Goal: Task Accomplishment & Management: Use online tool/utility

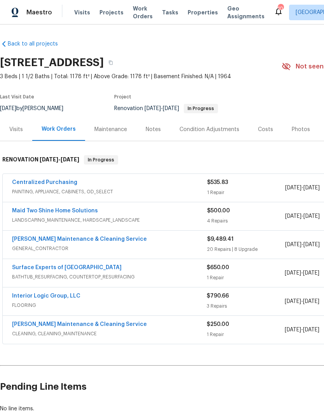
click at [38, 269] on link "Surface Experts of Winston-Salem" at bounding box center [67, 267] width 110 height 5
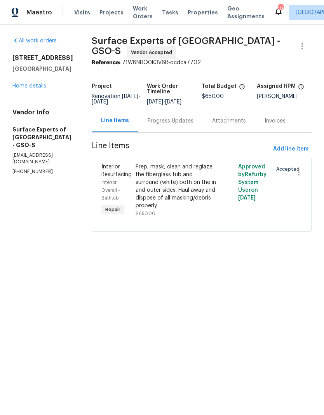
click at [163, 132] on div "Progress Updates" at bounding box center [170, 120] width 65 height 23
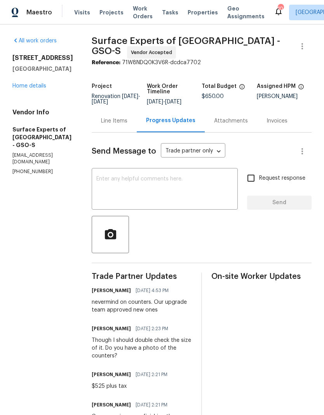
click at [114, 183] on textarea at bounding box center [164, 189] width 137 height 27
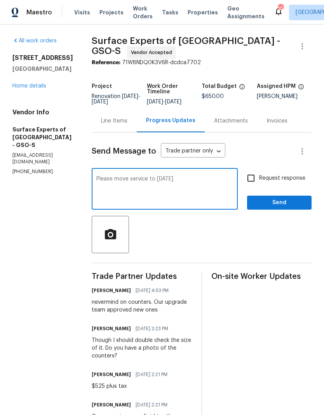
type textarea "Please move service to Thursday"
click at [250, 184] on input "Request response" at bounding box center [251, 178] width 16 height 16
checkbox input "true"
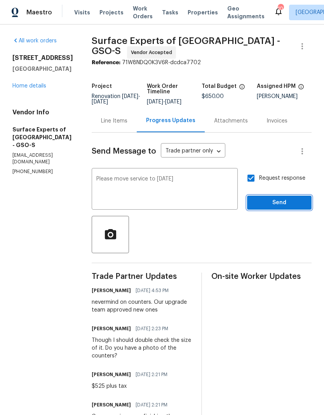
click at [262, 208] on span "Send" at bounding box center [279, 203] width 52 height 10
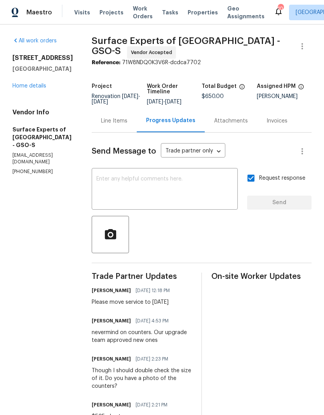
click at [26, 89] on link "Home details" at bounding box center [29, 85] width 34 height 5
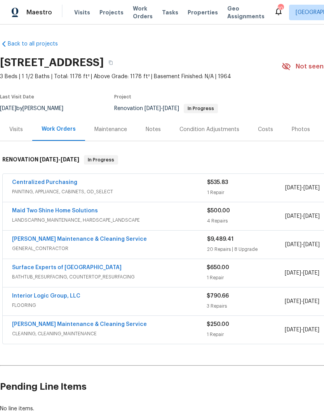
click at [34, 298] on link "Interior Logic Group, LLC" at bounding box center [46, 295] width 68 height 5
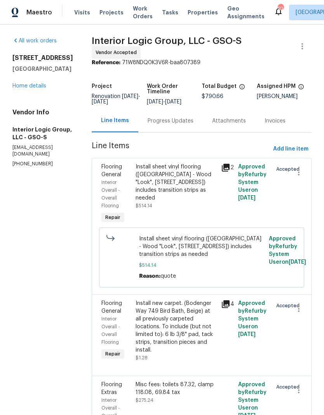
click at [183, 125] on div "Progress Updates" at bounding box center [171, 121] width 46 height 8
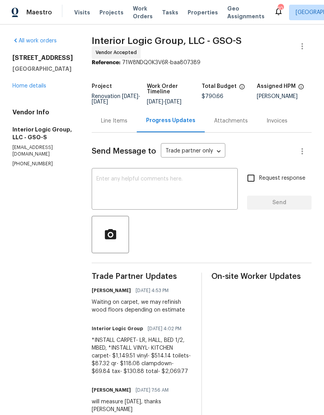
click at [141, 182] on textarea at bounding box center [164, 189] width 137 height 27
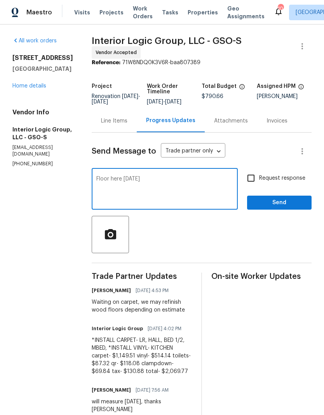
type textarea "Floor here Wednesday"
click at [254, 182] on input "Request response" at bounding box center [251, 178] width 16 height 16
checkbox input "true"
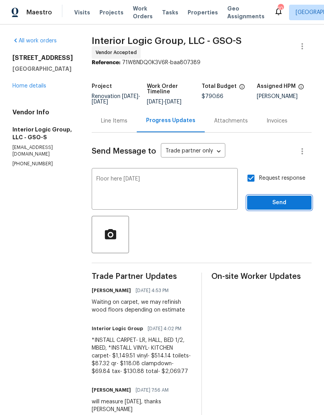
click at [268, 210] on button "Send" at bounding box center [279, 202] width 65 height 14
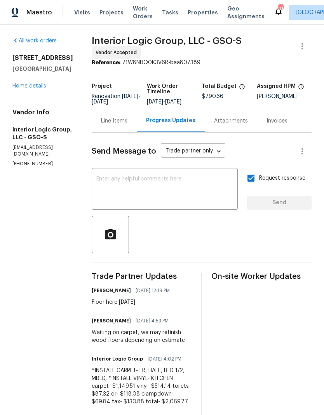
click at [29, 88] on link "Home details" at bounding box center [29, 85] width 34 height 5
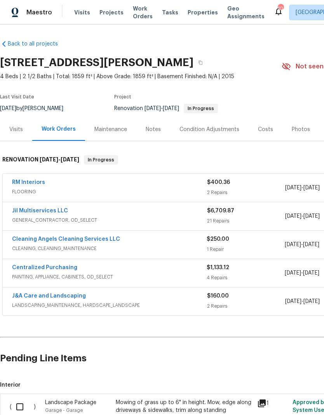
click at [36, 183] on link "RM Interiors" at bounding box center [28, 182] width 33 height 5
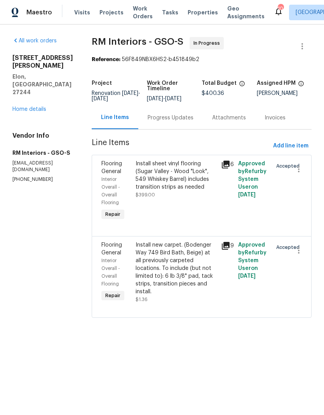
click at [162, 121] on div "Progress Updates" at bounding box center [171, 118] width 46 height 8
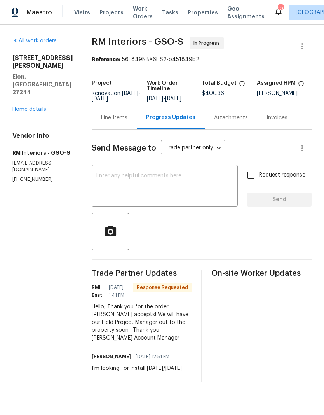
click at [113, 177] on textarea at bounding box center [164, 186] width 137 height 27
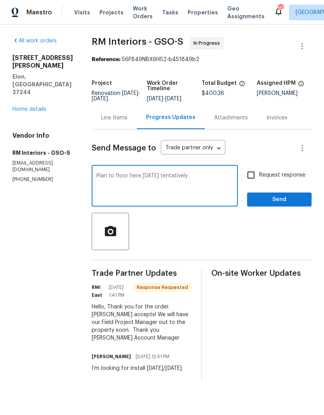
type textarea "Plan to floor here Wednesday tentatively"
click at [271, 199] on span "Send" at bounding box center [279, 200] width 52 height 10
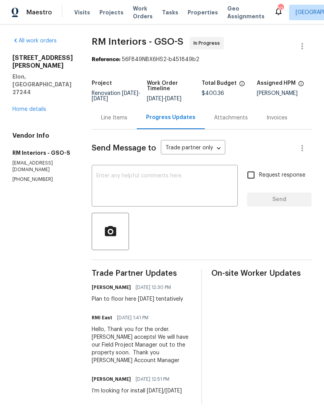
click at [28, 106] on link "Home details" at bounding box center [29, 108] width 34 height 5
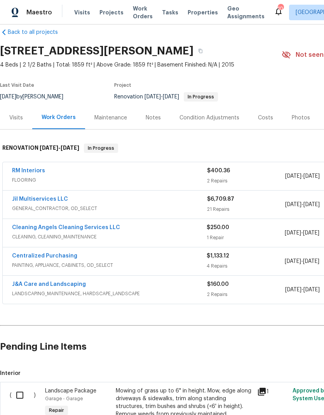
scroll to position [12, 0]
click at [84, 11] on span "Visits" at bounding box center [82, 13] width 16 height 8
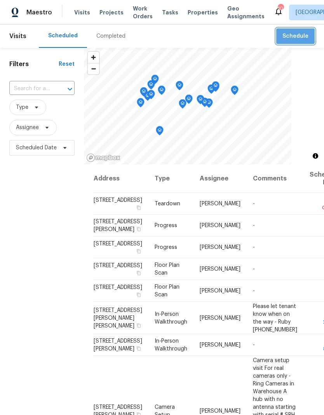
click at [293, 42] on button "Schedule" at bounding box center [295, 36] width 38 height 16
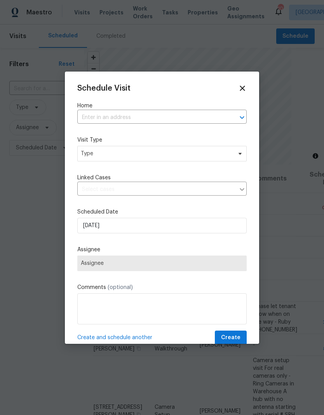
click at [118, 119] on input "text" at bounding box center [151, 118] width 148 height 12
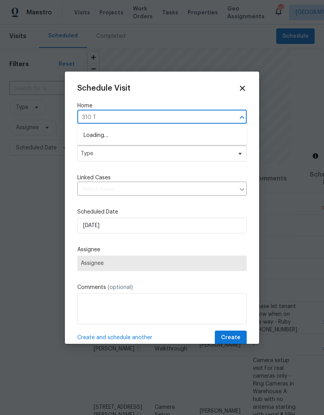
type input "310 Tr"
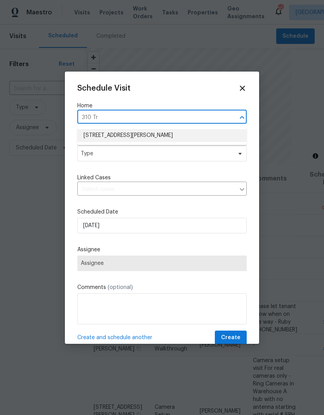
click at [117, 135] on li "310 Trimble Dr, Elon, NC 27244" at bounding box center [161, 135] width 169 height 13
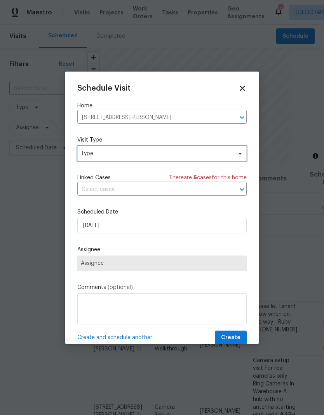
click at [202, 155] on span "Type" at bounding box center [156, 154] width 151 height 8
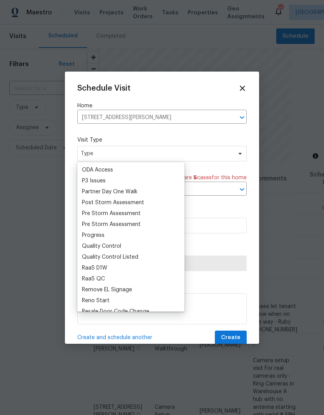
scroll to position [455, 0]
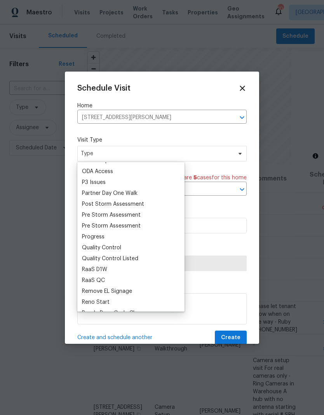
click at [100, 235] on div "Progress" at bounding box center [93, 237] width 23 height 8
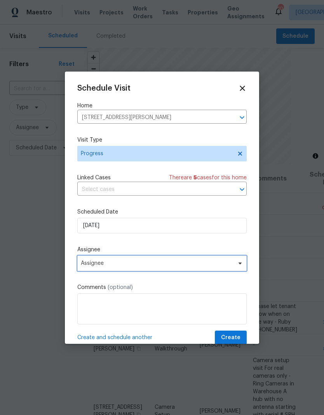
click at [127, 271] on span "Assignee" at bounding box center [161, 263] width 169 height 16
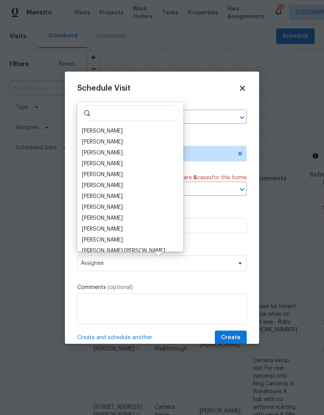
click at [108, 129] on div "[PERSON_NAME]" at bounding box center [102, 131] width 41 height 8
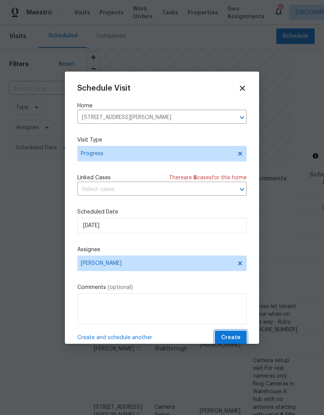
click at [234, 342] on span "Create" at bounding box center [230, 338] width 19 height 10
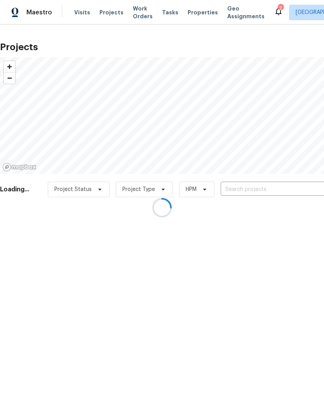
click at [249, 191] on div at bounding box center [162, 207] width 324 height 415
click at [251, 188] on div at bounding box center [162, 207] width 324 height 415
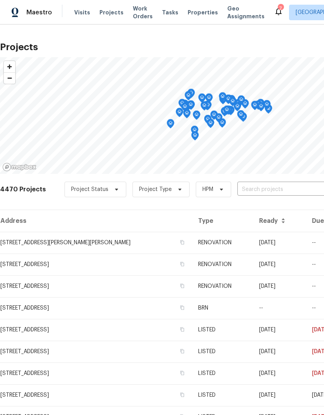
click at [261, 190] on input "text" at bounding box center [281, 189] width 89 height 12
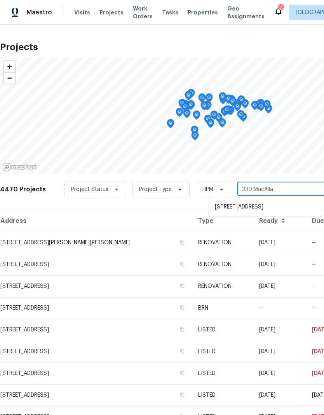
type input "330 MacAllan"
click at [252, 206] on li "[STREET_ADDRESS]" at bounding box center [265, 207] width 113 height 13
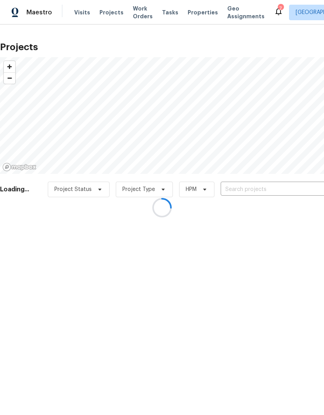
type input "[STREET_ADDRESS]"
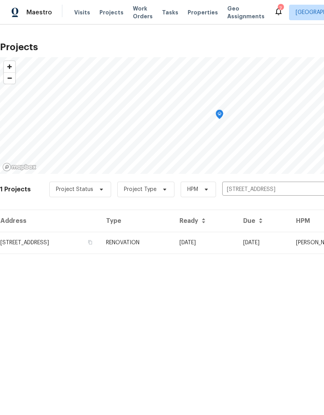
click at [173, 244] on td "RENOVATION" at bounding box center [136, 243] width 73 height 22
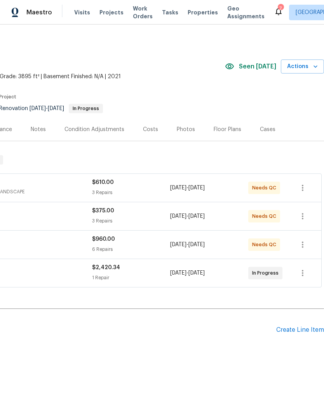
scroll to position [0, 115]
click at [297, 331] on div "Create Line Item" at bounding box center [300, 329] width 48 height 7
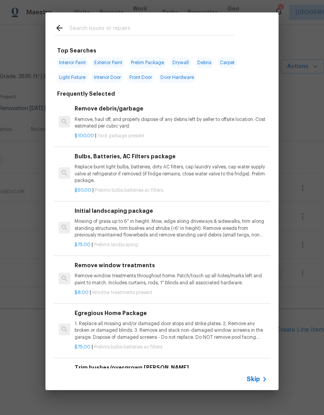
click at [99, 32] on input "text" at bounding box center [152, 29] width 165 height 12
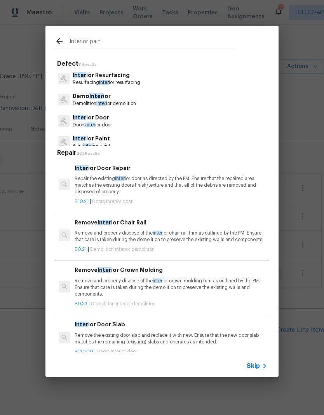
type input "Interior paint"
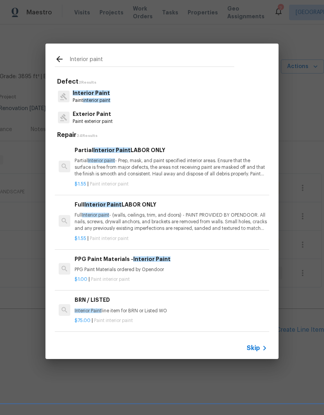
click at [94, 101] on span "interior paint" at bounding box center [96, 100] width 27 height 5
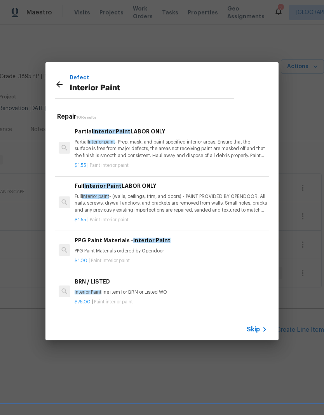
click at [260, 326] on span "Skip" at bounding box center [253, 329] width 13 height 8
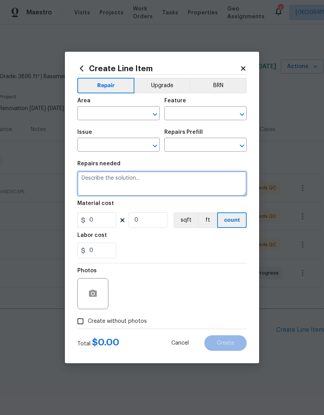
click at [107, 173] on textarea at bounding box center [161, 183] width 169 height 25
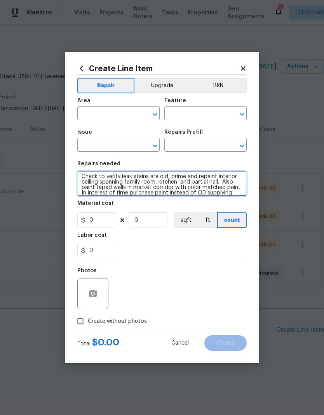
scroll to position [11, 0]
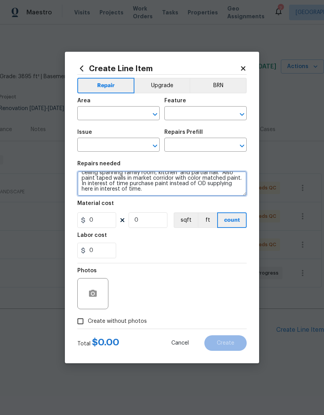
type textarea "Check to verify leak stains are old, prime and repaint interior ceiling spannin…"
click at [108, 114] on input "text" at bounding box center [107, 114] width 61 height 12
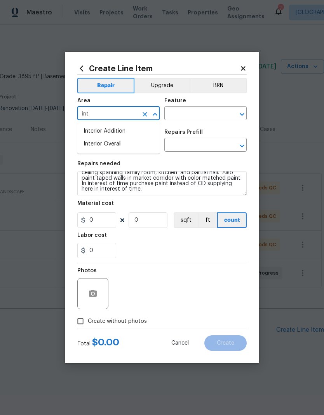
click at [119, 147] on li "Interior Overall" at bounding box center [118, 144] width 82 height 13
type input "Interior Overall"
click at [198, 115] on input "text" at bounding box center [194, 114] width 61 height 12
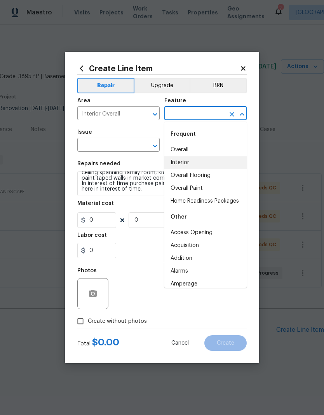
click at [192, 162] on li "Interior" at bounding box center [205, 162] width 82 height 13
type input "Interior"
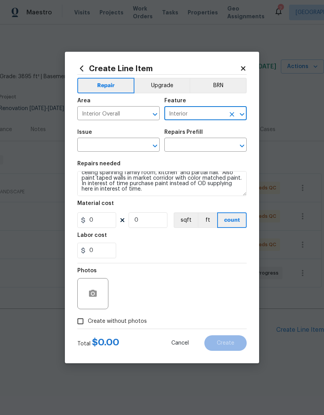
click at [124, 146] on input "text" at bounding box center [107, 146] width 61 height 12
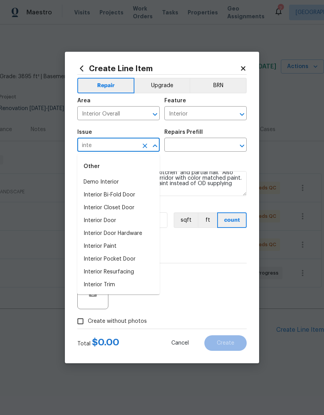
click at [111, 248] on li "Interior Paint" at bounding box center [118, 246] width 82 height 13
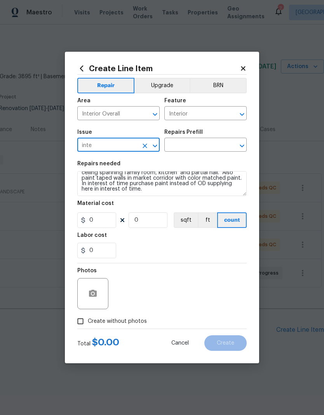
type input "Interior Paint"
click at [222, 148] on input "text" at bounding box center [194, 146] width 61 height 12
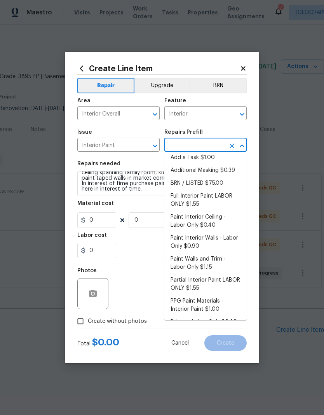
scroll to position [5, 0]
click at [209, 244] on li "Paint Interior Walls - Labor Only $0.90" at bounding box center [205, 242] width 82 height 21
type input "Paint Interior Walls - Labor Only $0.90"
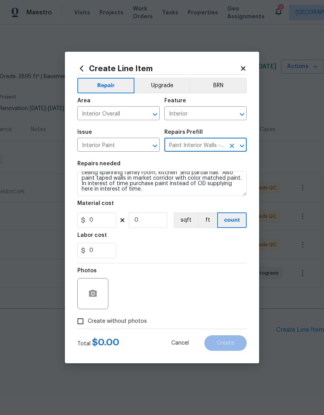
type input "Overall Paint"
type textarea "Prep, mask and paint the interior wall(s) (roll or spray and back roll). Ensure…"
type input "1"
type input "Paint Interior Walls - Labor Only $0.90"
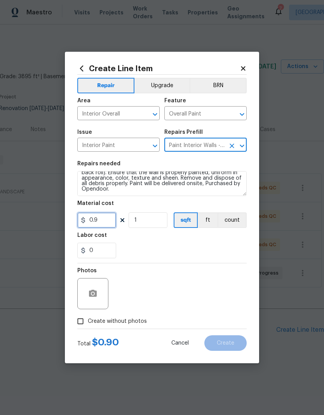
click at [103, 223] on input "0.9" at bounding box center [96, 220] width 39 height 16
type input "1.25"
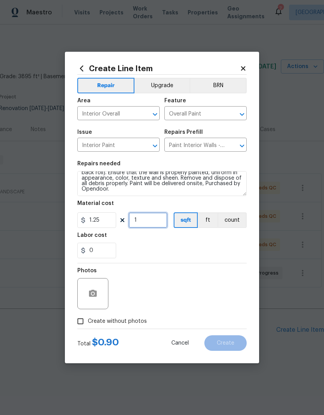
click at [150, 223] on input "1" at bounding box center [148, 220] width 39 height 16
type input "625"
click at [182, 247] on div "0" at bounding box center [161, 250] width 169 height 16
click at [93, 295] on circle "button" at bounding box center [93, 293] width 2 height 2
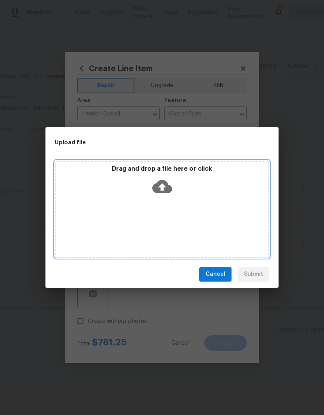
click at [167, 192] on icon at bounding box center [162, 186] width 20 height 13
